Goal: Task Accomplishment & Management: Use online tool/utility

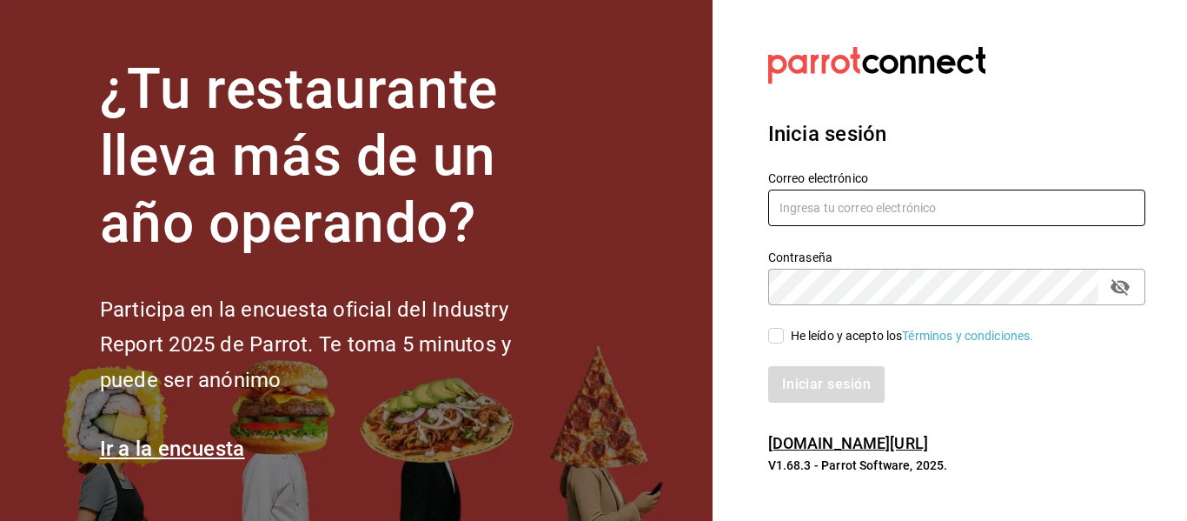
type input "[EMAIL_ADDRESS][DOMAIN_NAME]"
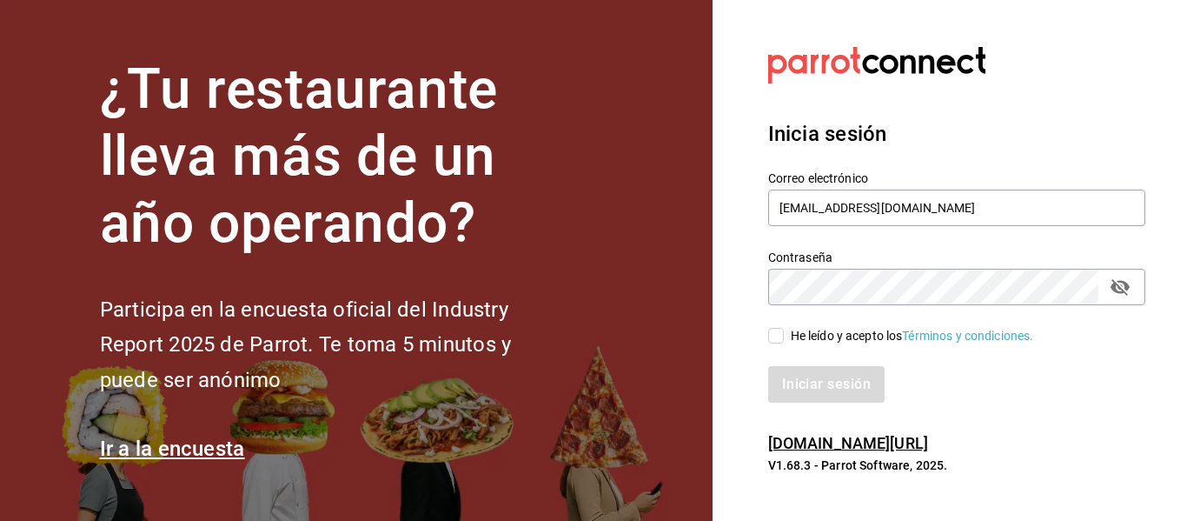
click at [782, 329] on input "He leído y acepto los Términos y condiciones." at bounding box center [776, 336] width 16 height 16
checkbox input "true"
click at [798, 378] on button "Iniciar sesión" at bounding box center [827, 384] width 118 height 37
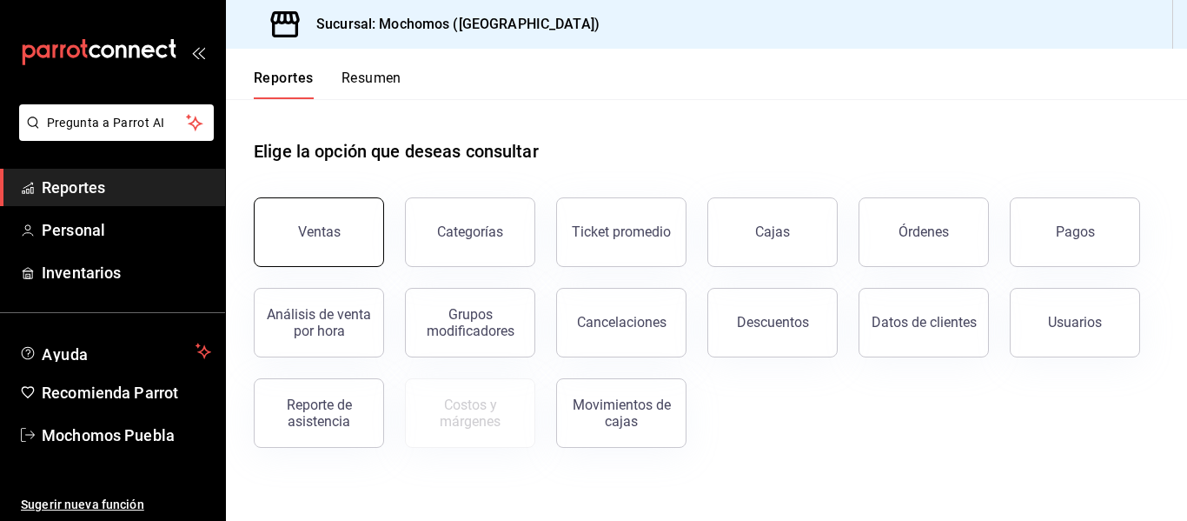
click at [355, 200] on div "Ventas" at bounding box center [308, 221] width 151 height 90
click at [342, 225] on button "Ventas" at bounding box center [319, 232] width 130 height 70
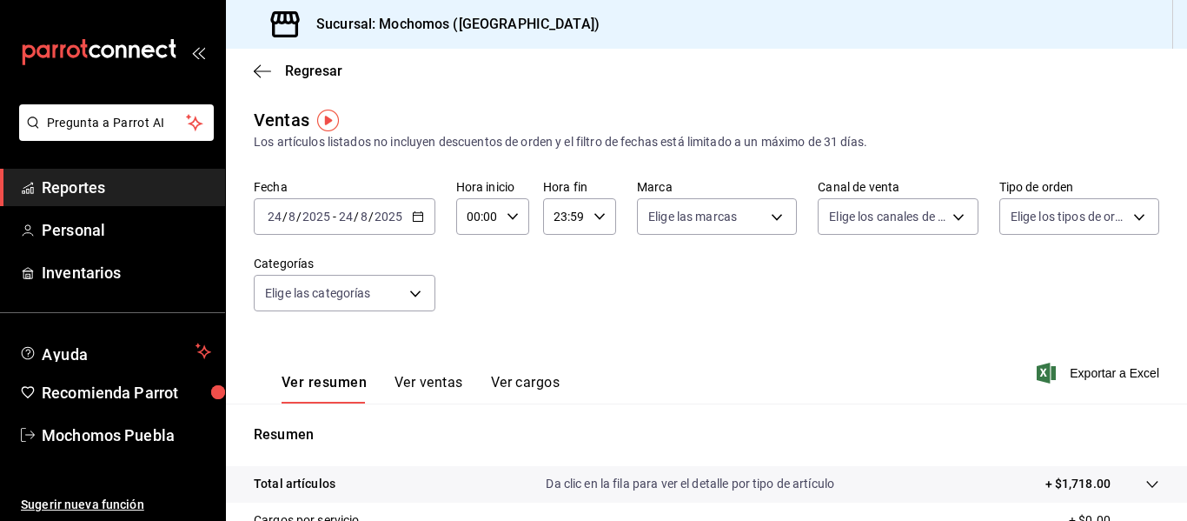
click at [428, 218] on div "2025-08-24 24 / 8 / 2025 - 2025-08-24 24 / 8 / 2025" at bounding box center [345, 216] width 182 height 37
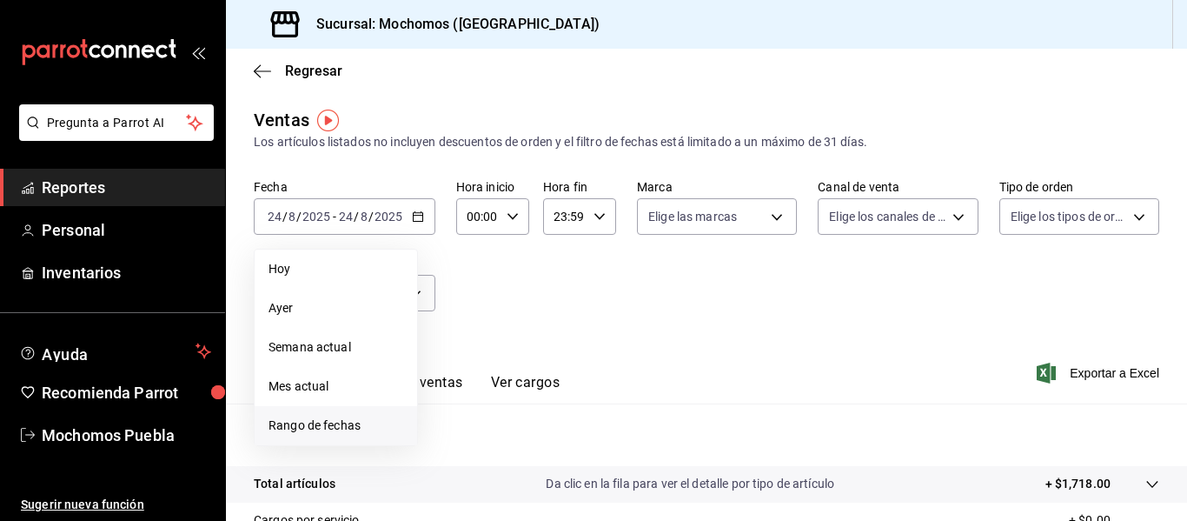
click at [312, 422] on span "Rango de fechas" at bounding box center [336, 425] width 135 height 18
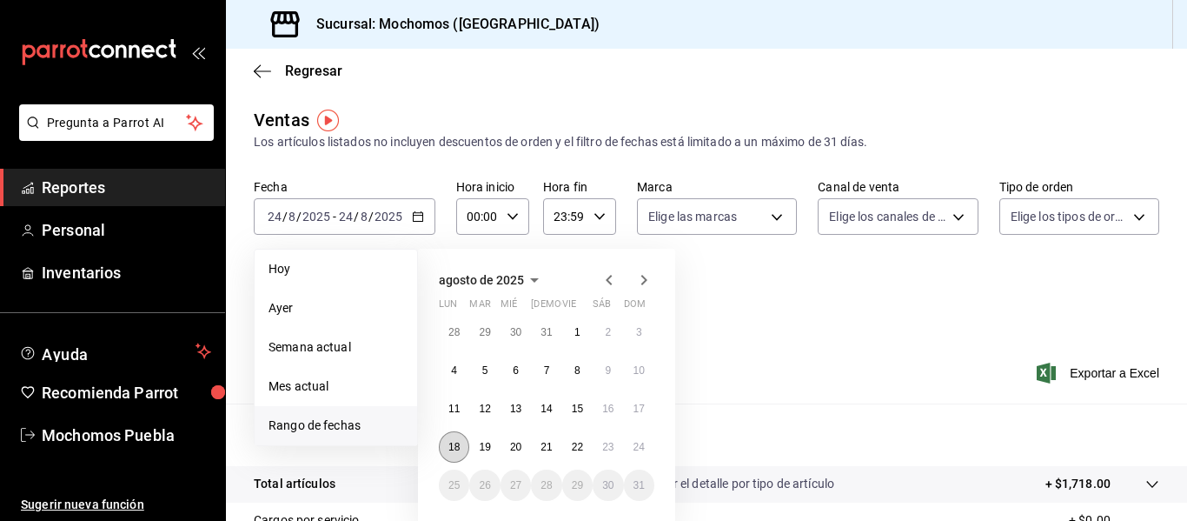
click at [455, 447] on abbr "18" at bounding box center [453, 447] width 11 height 12
click at [634, 444] on abbr "24" at bounding box center [639, 447] width 11 height 12
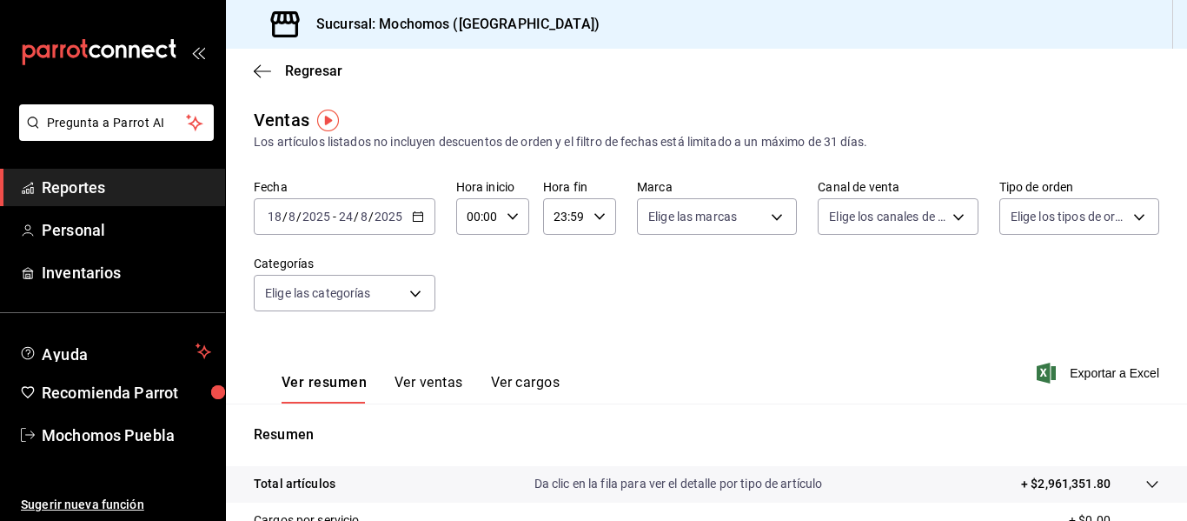
click at [507, 225] on div "00:00 Hora inicio" at bounding box center [492, 216] width 73 height 37
click at [461, 351] on button "02" at bounding box center [473, 344] width 29 height 35
click at [476, 345] on span "02" at bounding box center [473, 344] width 8 height 14
click at [511, 210] on div at bounding box center [593, 260] width 1187 height 521
click at [514, 216] on \(Stroke\) "button" at bounding box center [513, 216] width 10 height 6
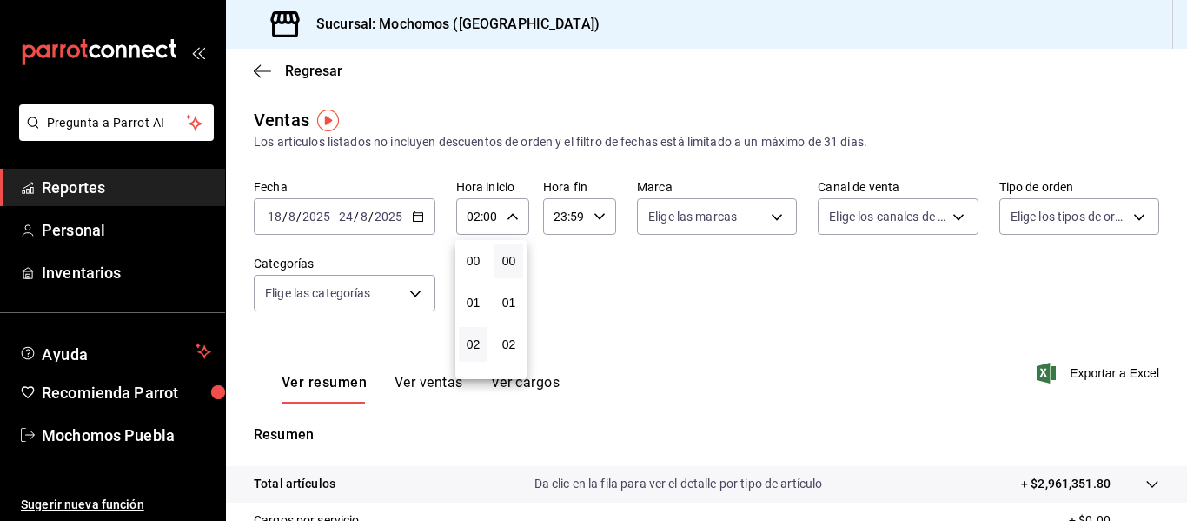
scroll to position [83, 0]
click at [477, 342] on span "04" at bounding box center [473, 344] width 8 height 14
type input "04:00"
click at [911, 357] on div at bounding box center [593, 260] width 1187 height 521
click at [1086, 369] on span "Exportar a Excel" at bounding box center [1099, 372] width 119 height 21
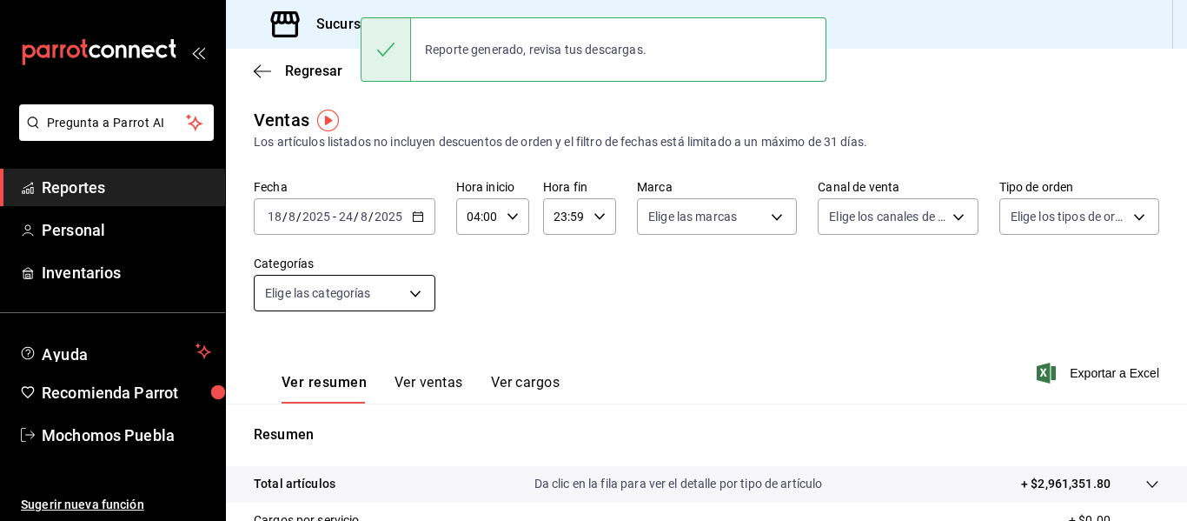
click at [415, 293] on body "Pregunta a Parrot AI Reportes Personal Inventarios Ayuda Recomienda Parrot Moch…" at bounding box center [593, 260] width 1187 height 521
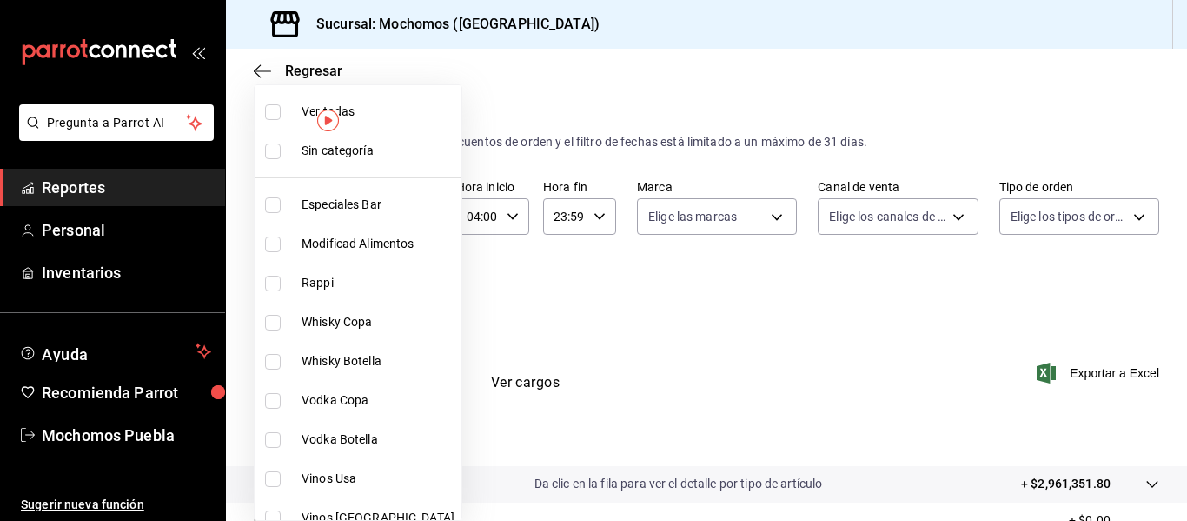
click at [485, 322] on div at bounding box center [593, 260] width 1187 height 521
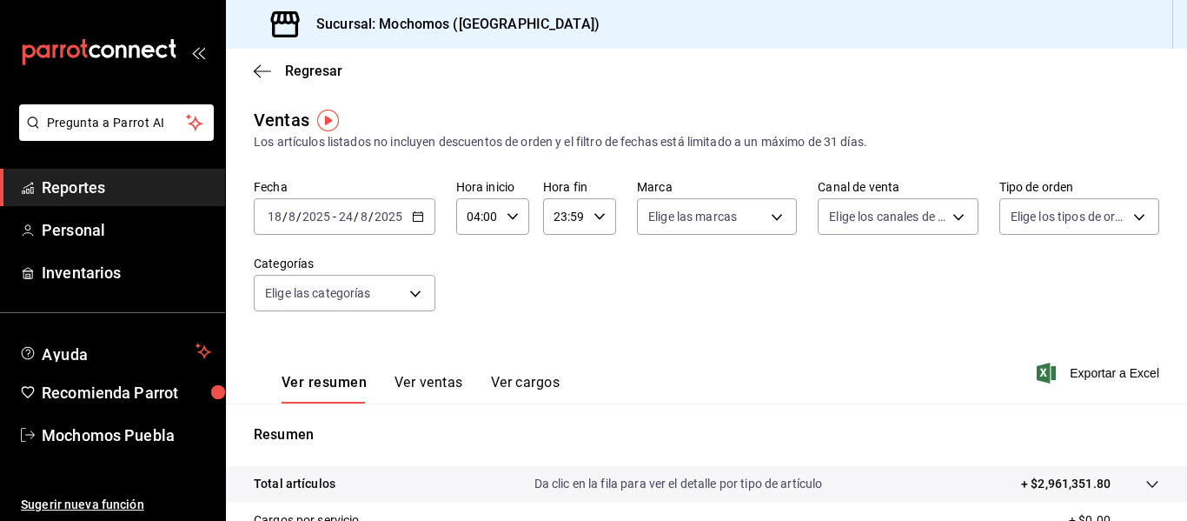
click at [422, 222] on icon "button" at bounding box center [418, 216] width 12 height 12
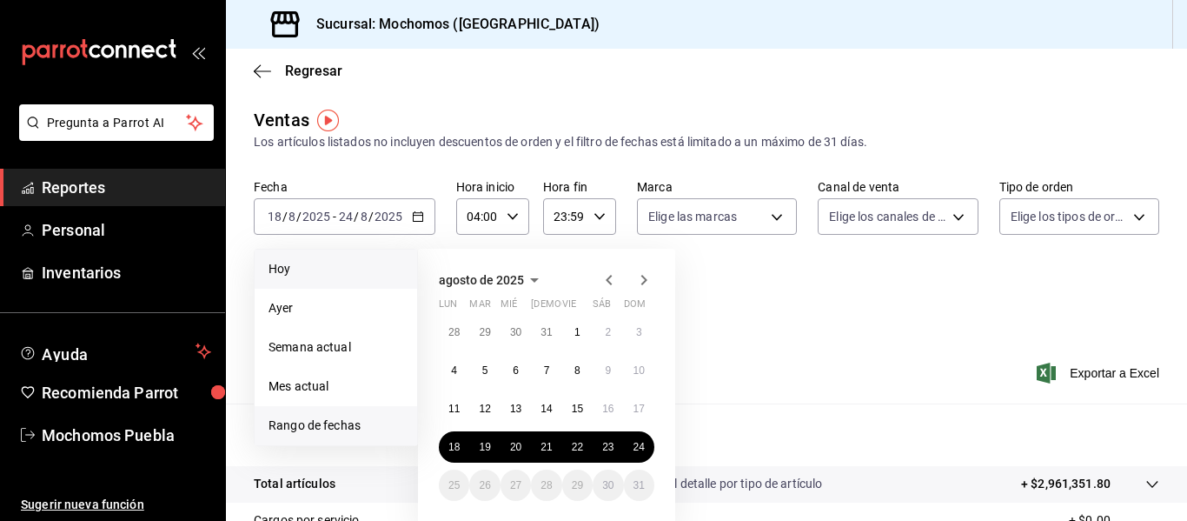
click at [276, 262] on span "Hoy" at bounding box center [336, 269] width 135 height 18
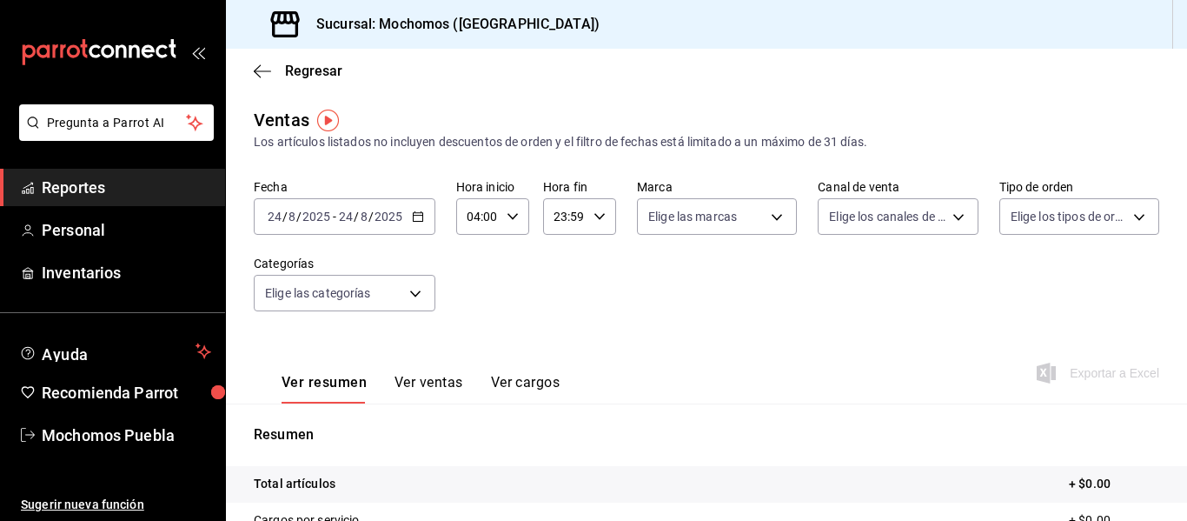
click at [412, 218] on icon "button" at bounding box center [418, 216] width 12 height 12
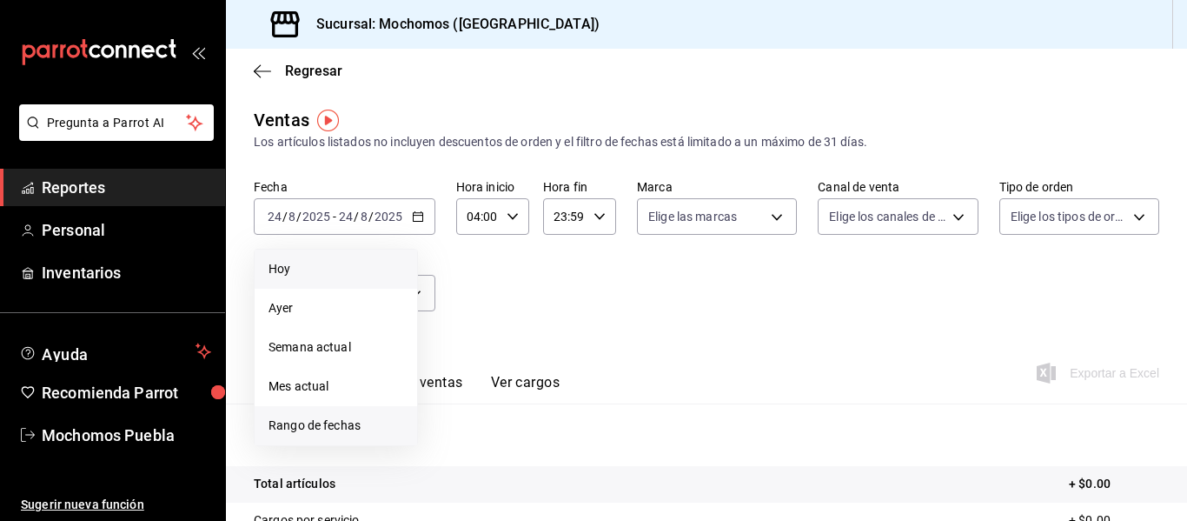
click at [294, 424] on span "Rango de fechas" at bounding box center [336, 425] width 135 height 18
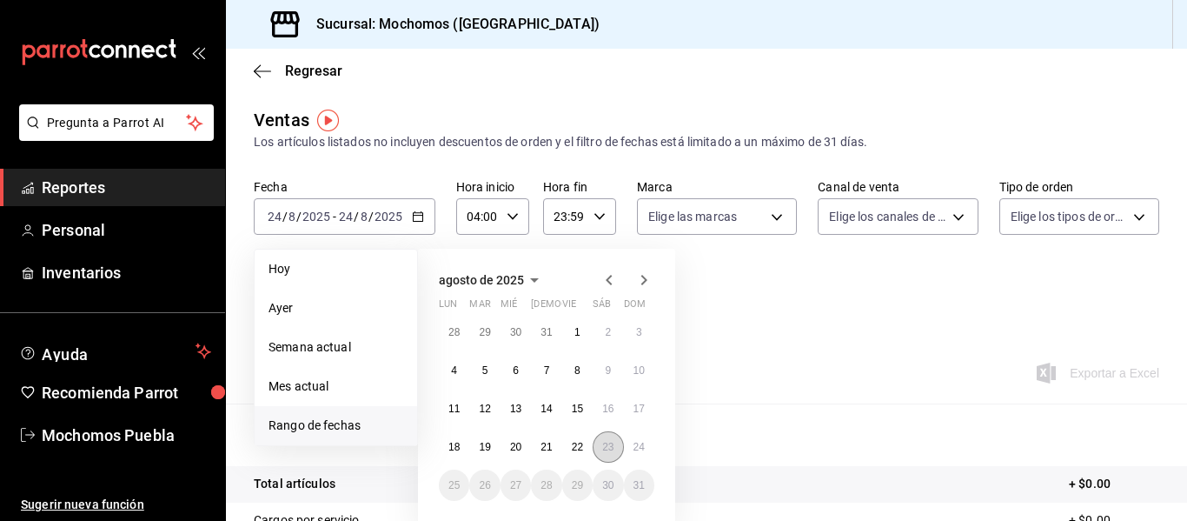
click at [613, 448] on abbr "23" at bounding box center [607, 447] width 11 height 12
click at [629, 447] on button "24" at bounding box center [639, 446] width 30 height 31
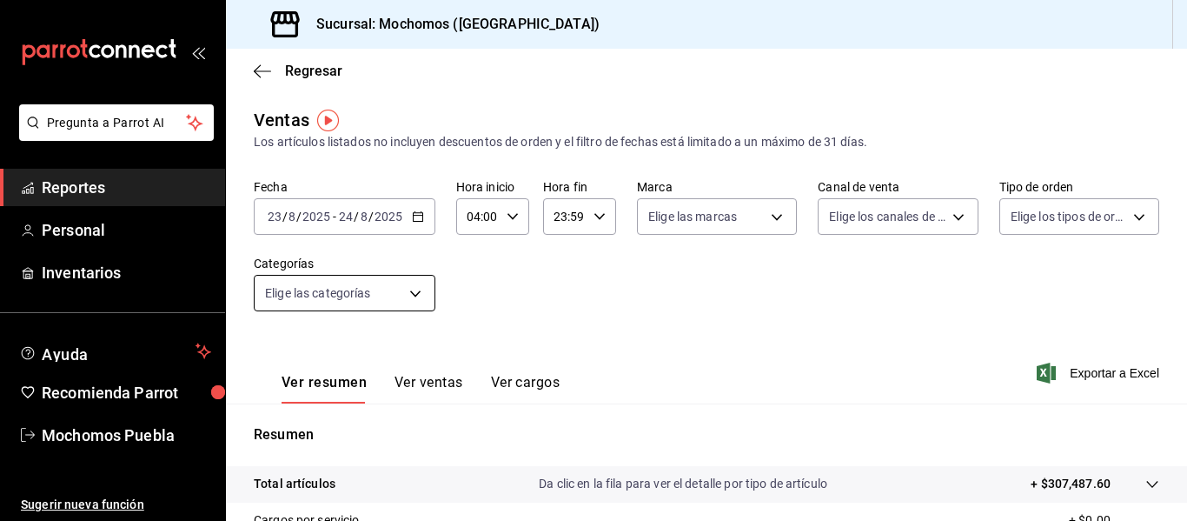
click at [424, 295] on body "Pregunta a Parrot AI Reportes Personal Inventarios Ayuda Recomienda Parrot Moch…" at bounding box center [593, 260] width 1187 height 521
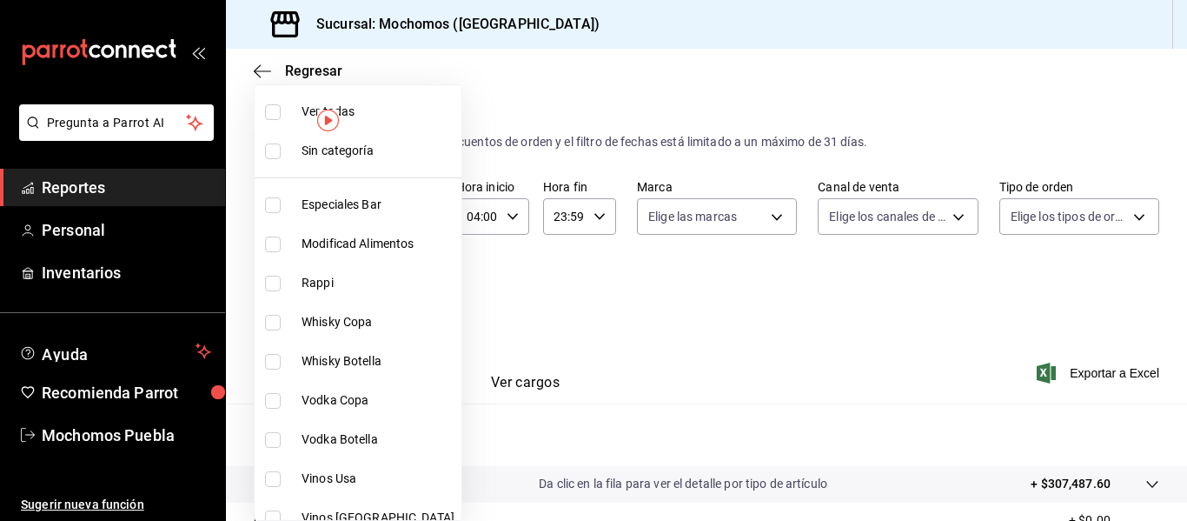
click at [280, 480] on input "checkbox" at bounding box center [273, 479] width 16 height 16
checkbox input "true"
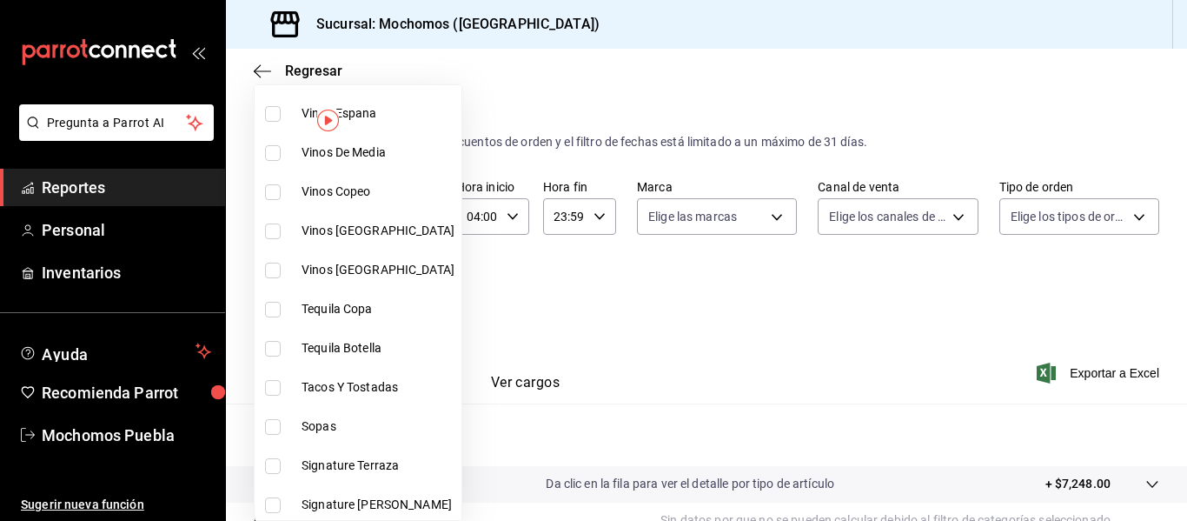
scroll to position [556, 0]
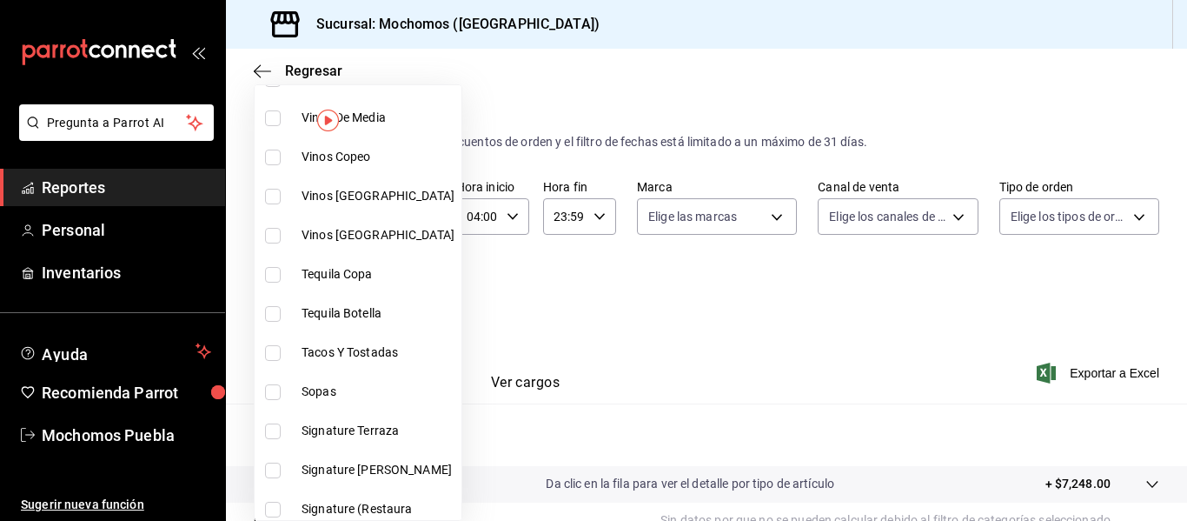
click at [289, 504] on li "Signature (Restaura" at bounding box center [358, 508] width 207 height 39
type input "ec65d239-6758-4c6a-9a95-073b0d3d2ef7,72c647b1-89b2-4c2b-bc5c-a92b8ca390a5"
checkbox input "true"
drag, startPoint x: 1179, startPoint y: 308, endPoint x: 1160, endPoint y: 395, distance: 89.0
click at [1160, 395] on div at bounding box center [593, 260] width 1187 height 521
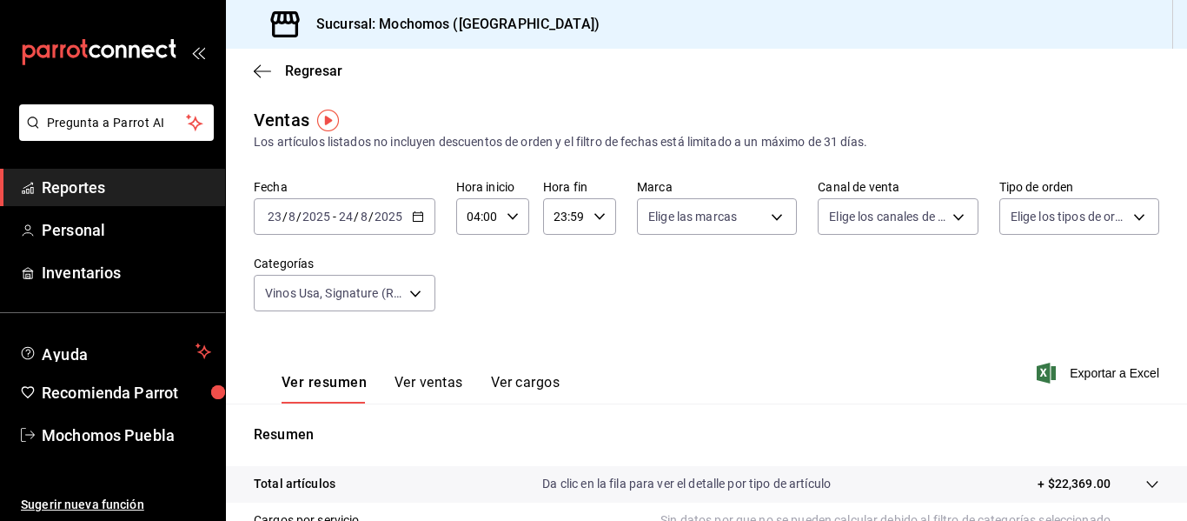
click at [769, 388] on div "Ver resumen Ver ventas Ver cargos Exportar a Excel" at bounding box center [706, 367] width 961 height 71
click at [420, 372] on div "Ver resumen Ver ventas Ver cargos" at bounding box center [407, 378] width 306 height 50
click at [415, 395] on button "Ver ventas" at bounding box center [429, 389] width 69 height 30
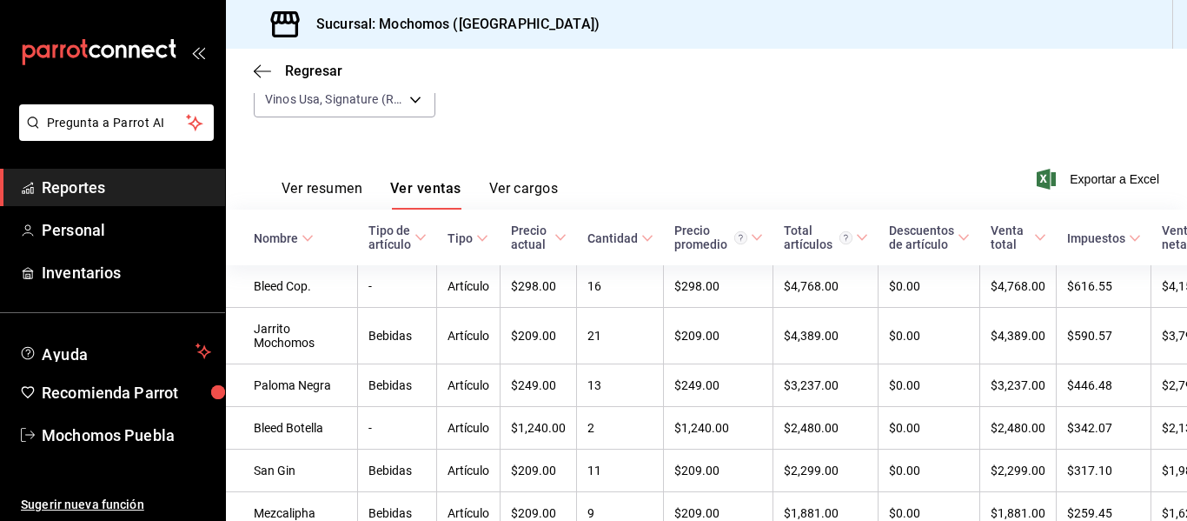
scroll to position [245, 0]
